Goal: Task Accomplishment & Management: Manage account settings

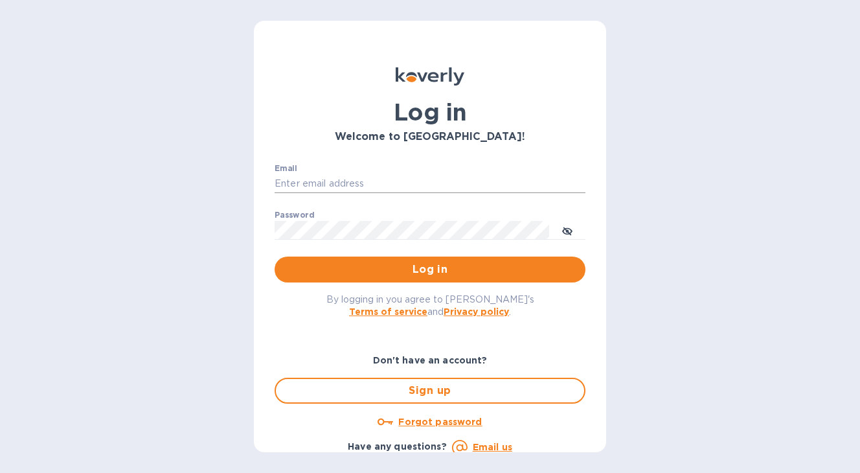
click at [367, 179] on input "Email" at bounding box center [430, 183] width 311 height 19
type input "contactnorthstarllc@gmail.com"
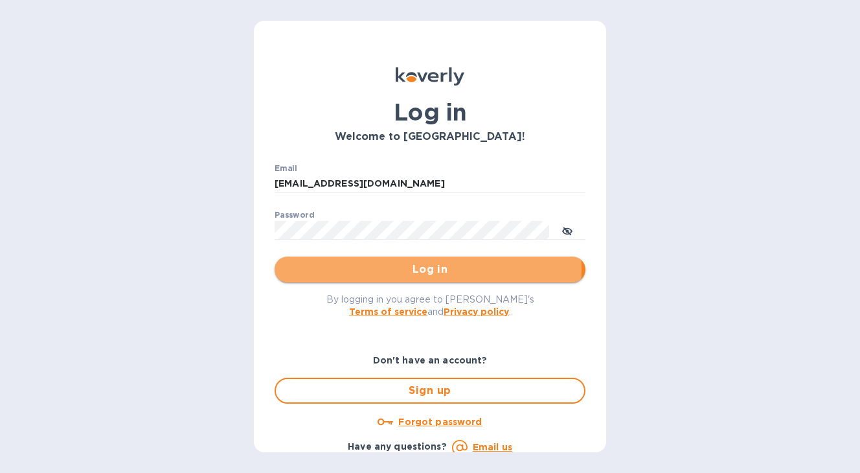
click at [400, 269] on span "Log in" at bounding box center [430, 270] width 290 height 16
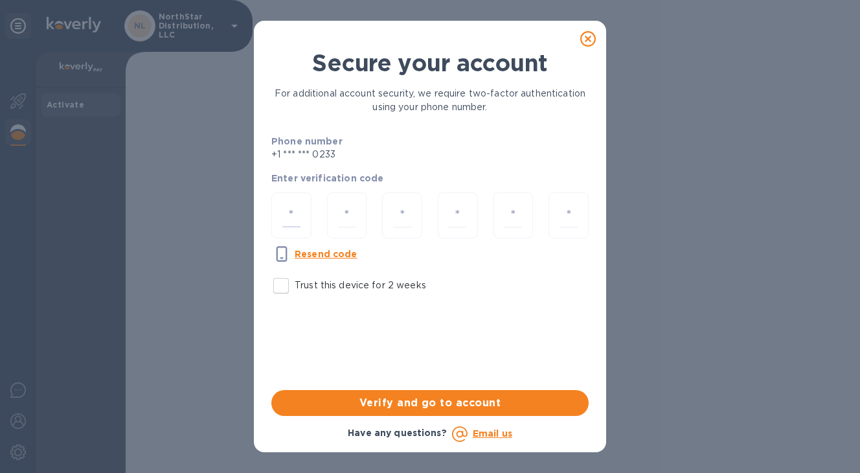
click at [299, 218] on input "number" at bounding box center [291, 215] width 18 height 24
type input "3"
type input "4"
type input "3"
type input "4"
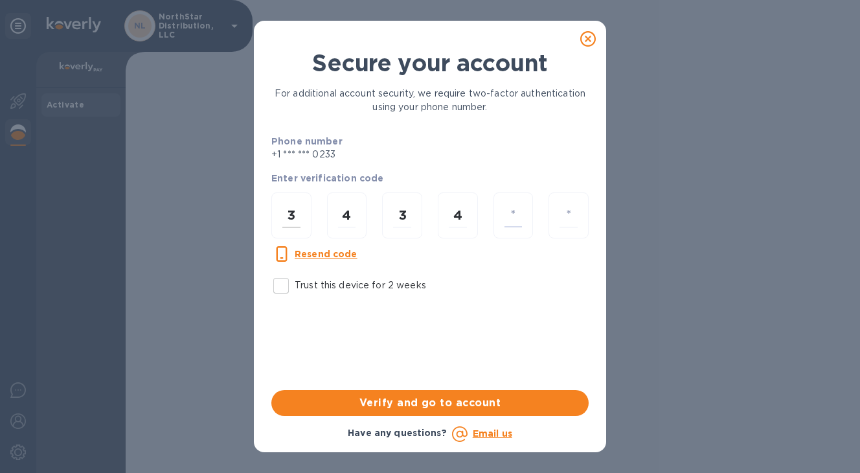
type input "4"
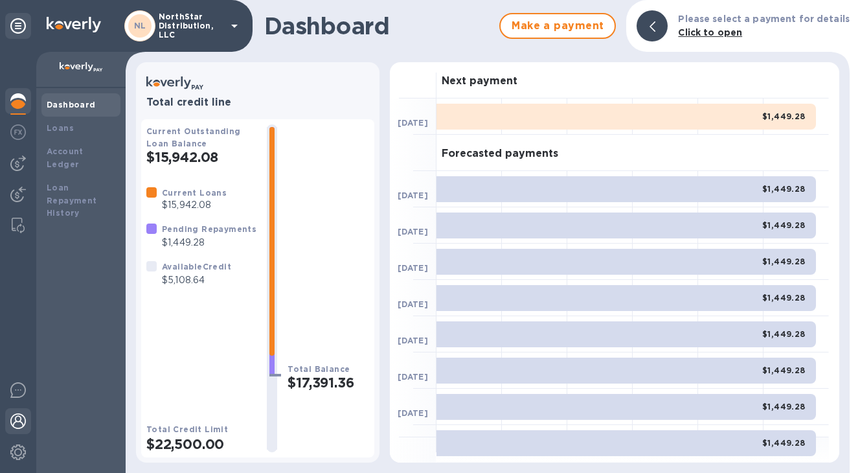
click at [23, 425] on img at bounding box center [18, 421] width 16 height 16
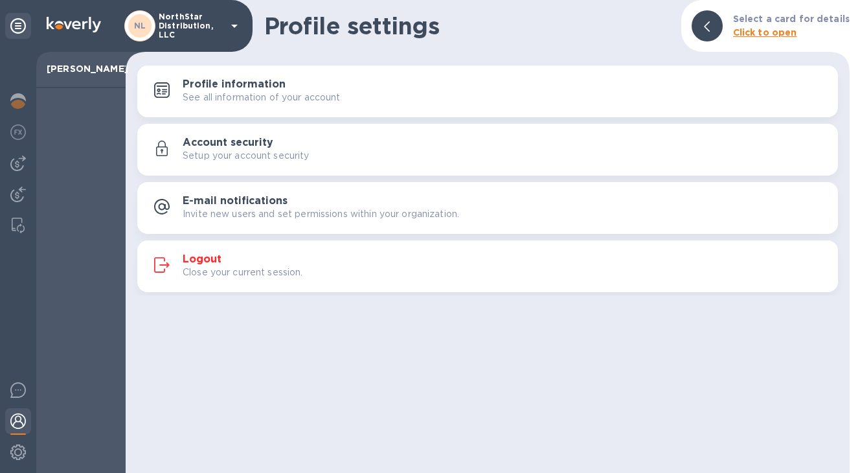
click at [204, 260] on h3 "Logout" at bounding box center [202, 259] width 39 height 12
